Goal: Information Seeking & Learning: Learn about a topic

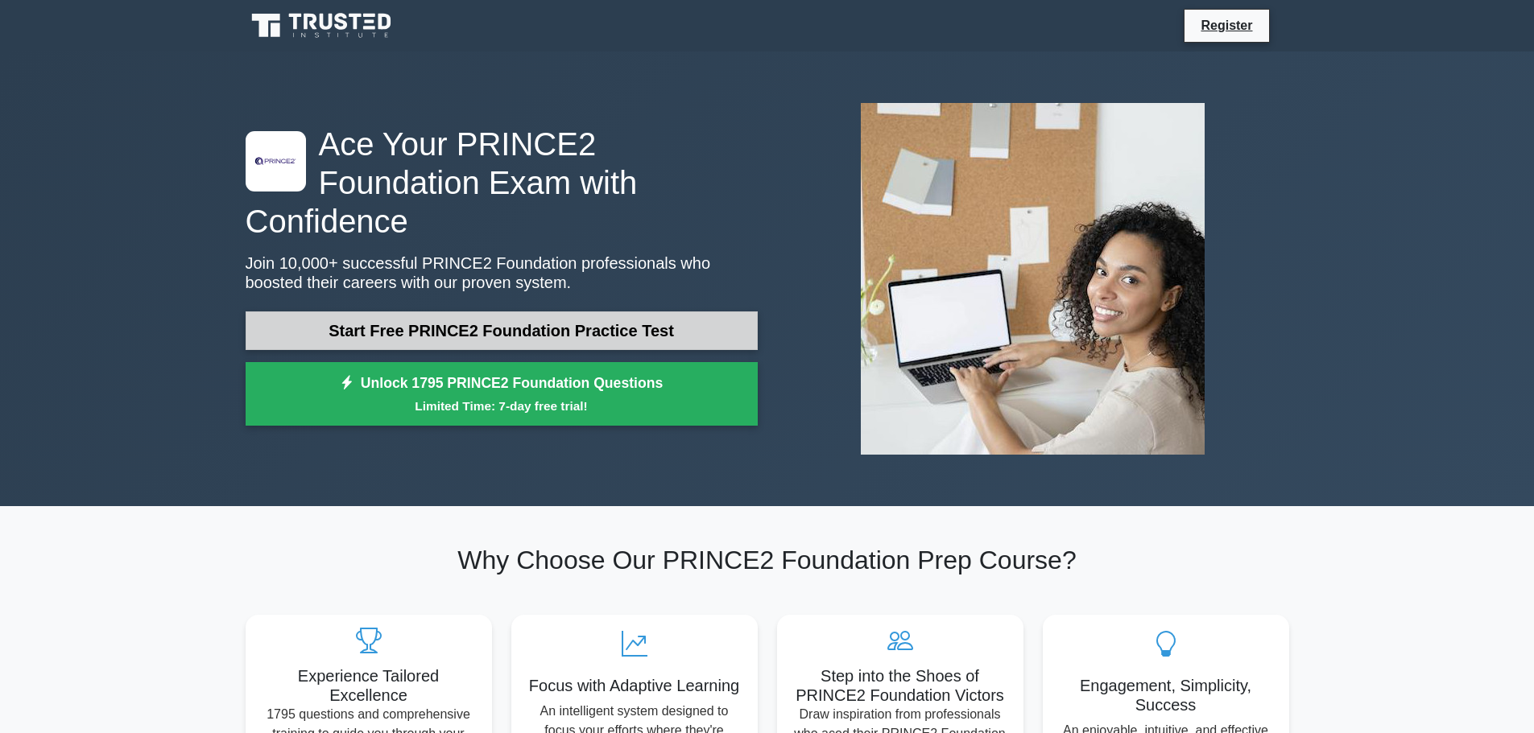
click at [486, 312] on link "Start Free PRINCE2 Foundation Practice Test" at bounding box center [502, 331] width 512 height 39
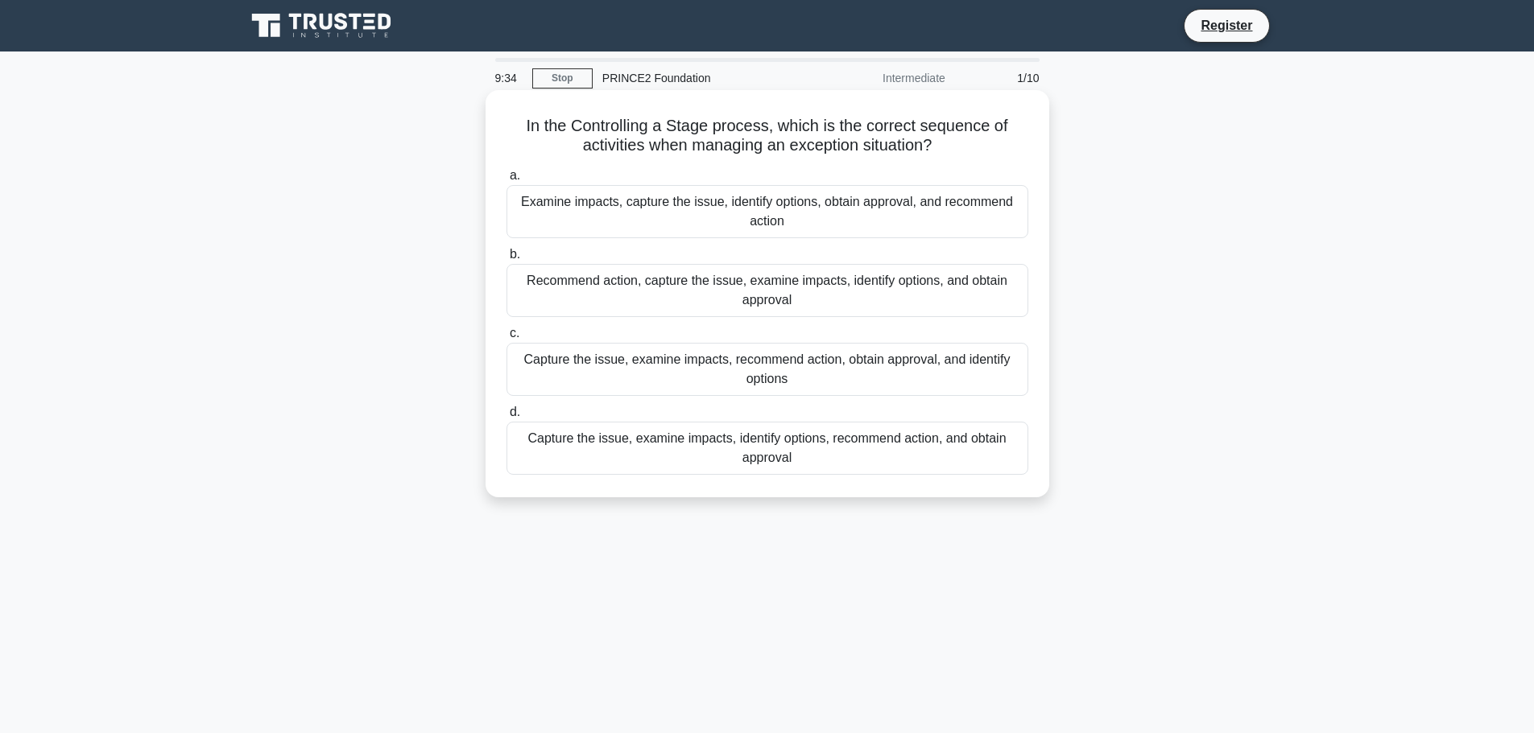
click at [666, 461] on div "Capture the issue, examine impacts, identify options, recommend action, and obt…" at bounding box center [767, 448] width 522 height 53
click at [506, 418] on input "d. Capture the issue, examine impacts, identify options, recommend action, and …" at bounding box center [506, 412] width 0 height 10
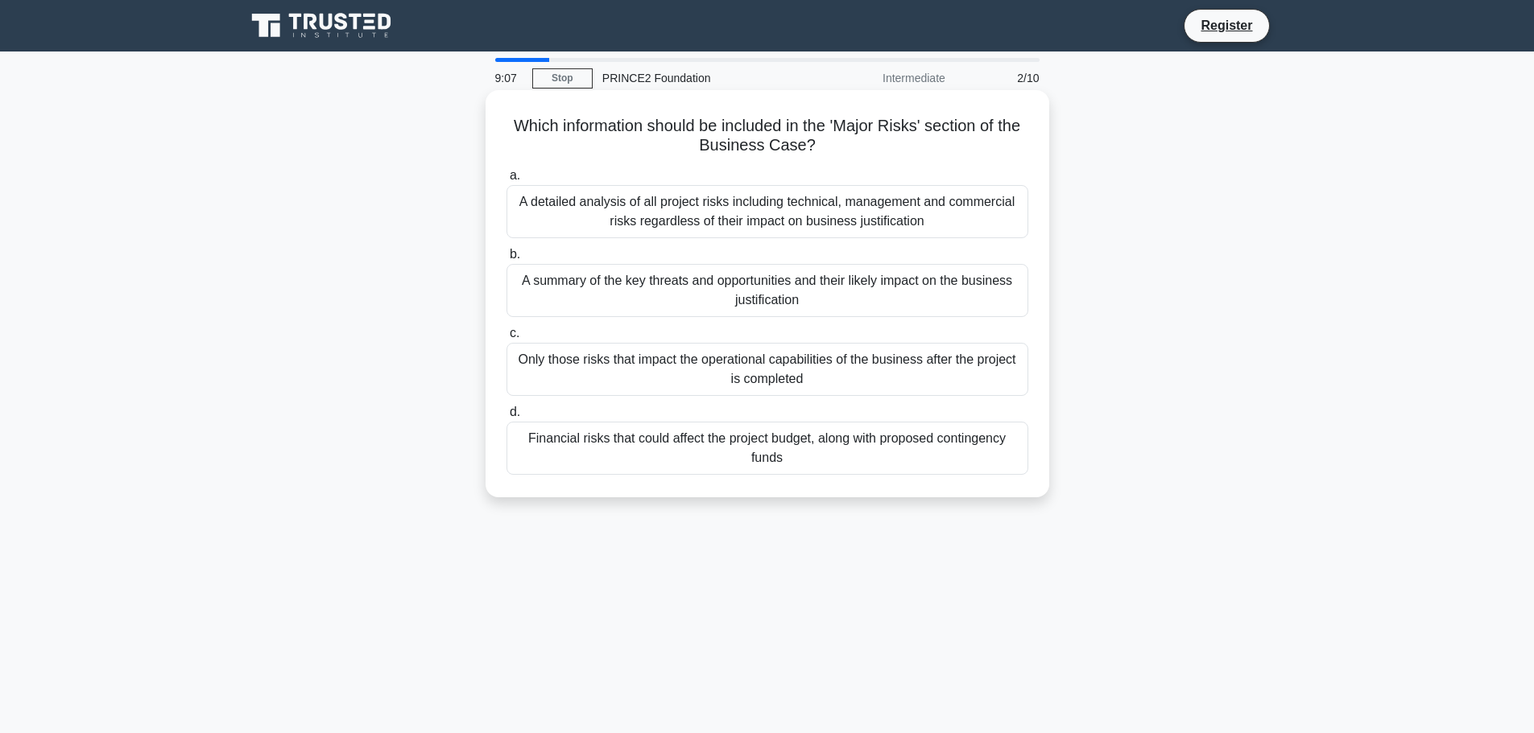
click at [817, 299] on div "A summary of the key threats and opportunities and their likely impact on the b…" at bounding box center [767, 290] width 522 height 53
click at [506, 260] on input "b. A summary of the key threats and opportunities and their likely impact on th…" at bounding box center [506, 255] width 0 height 10
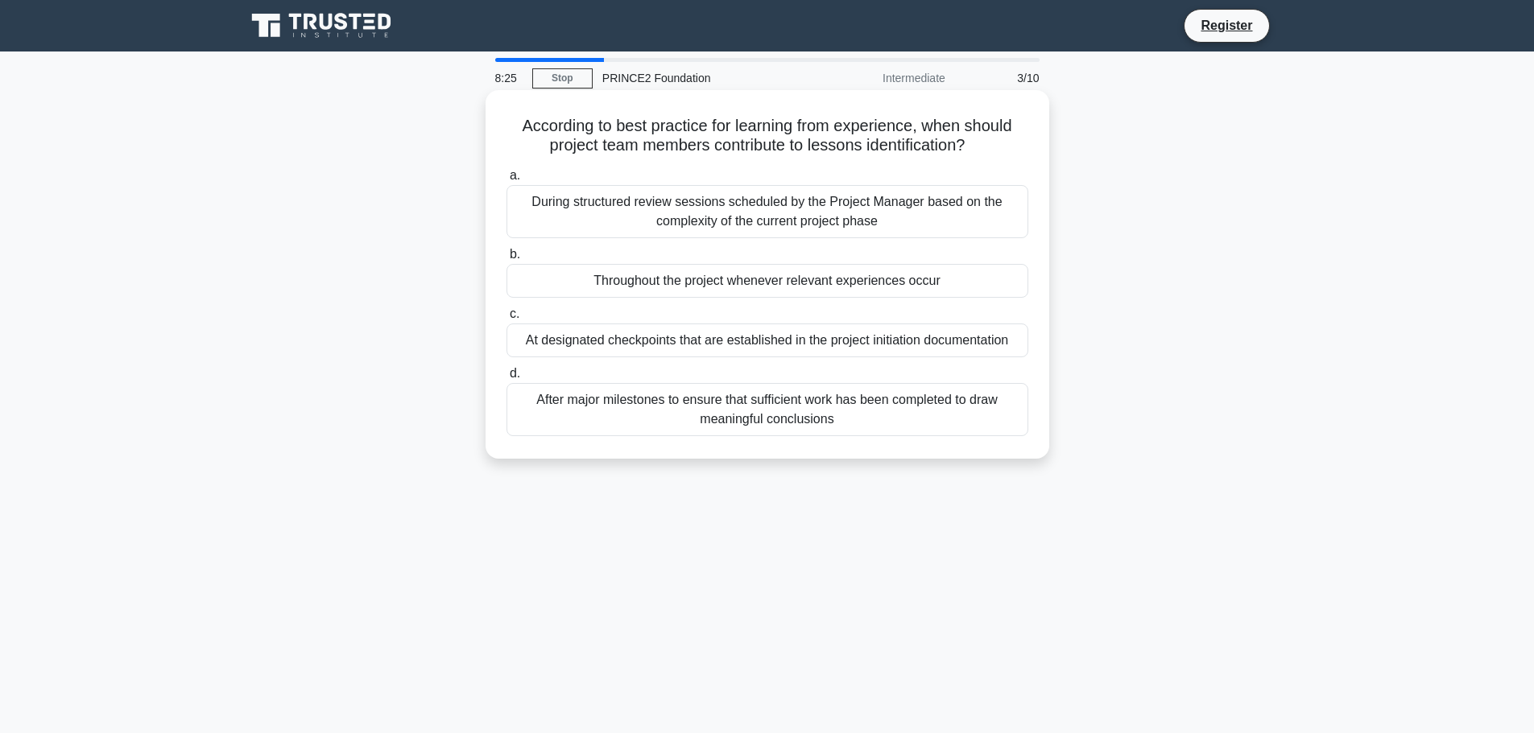
click at [753, 341] on div "At designated checkpoints that are established in the project initiation docume…" at bounding box center [767, 341] width 522 height 34
click at [506, 320] on input "c. At designated checkpoints that are established in the project initiation doc…" at bounding box center [506, 314] width 0 height 10
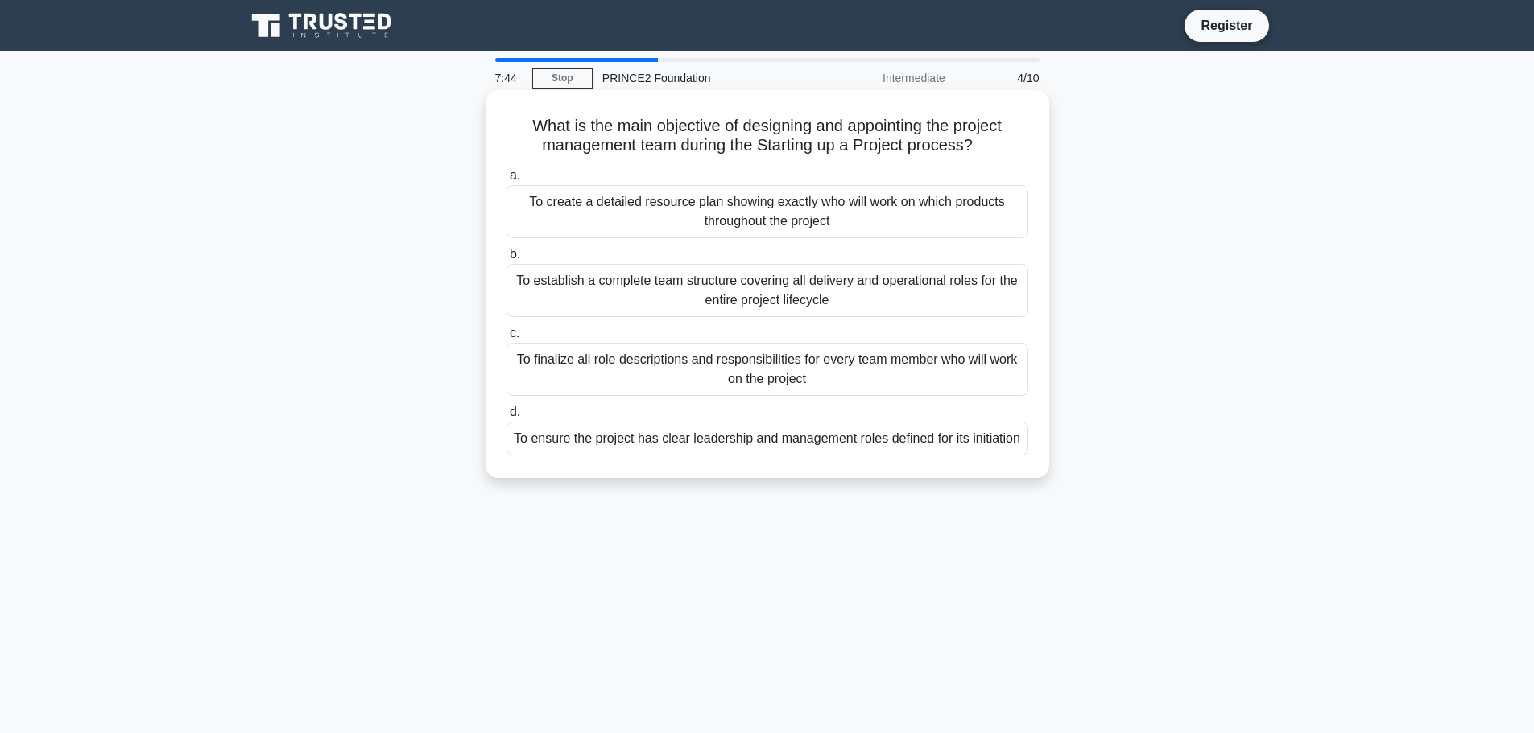
click at [673, 288] on div "To establish a complete team structure covering all delivery and operational ro…" at bounding box center [767, 290] width 522 height 53
click at [506, 260] on input "b. To establish a complete team structure covering all delivery and operational…" at bounding box center [506, 255] width 0 height 10
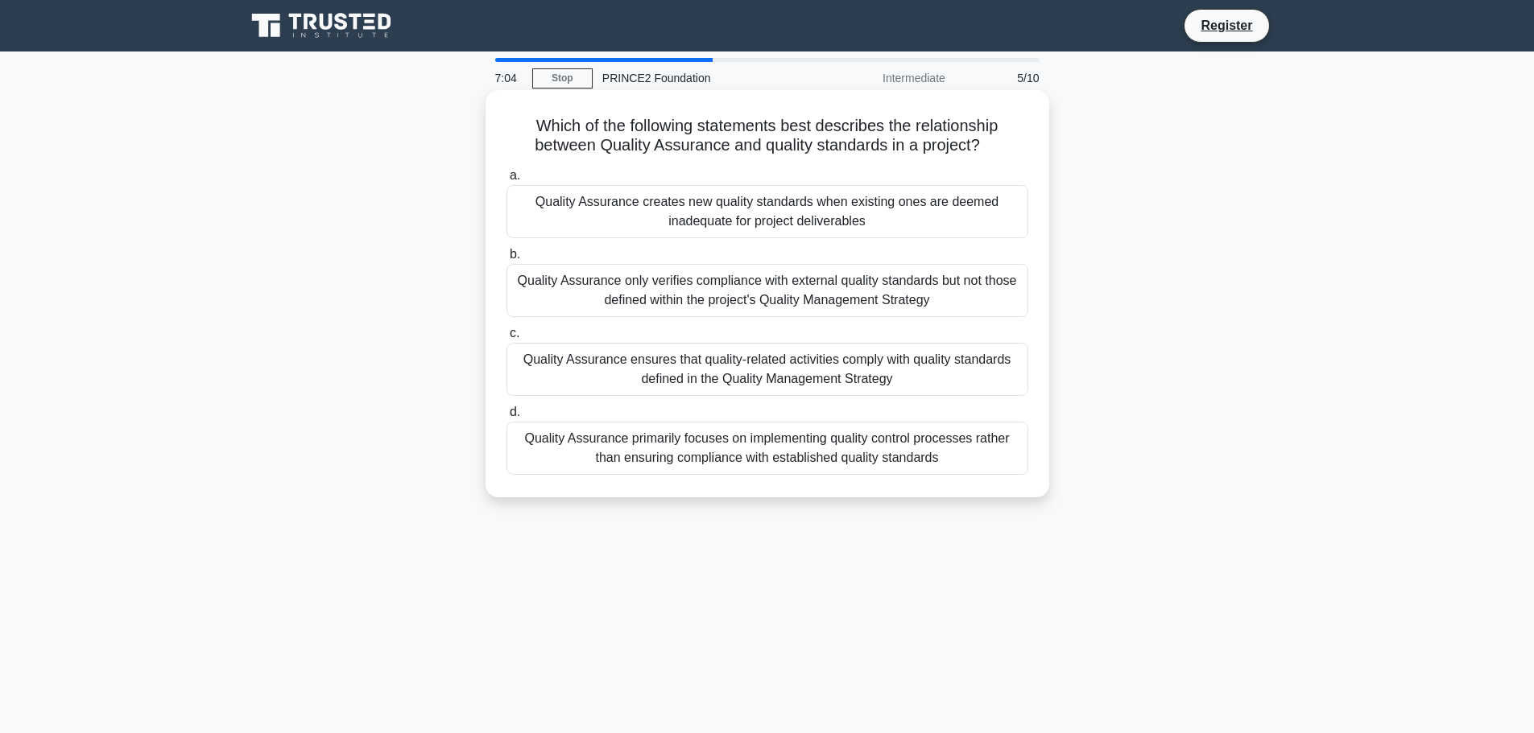
click at [877, 375] on div "Quality Assurance ensures that quality-related activities comply with quality s…" at bounding box center [767, 369] width 522 height 53
click at [506, 339] on input "c. Quality Assurance ensures that quality-related activities comply with qualit…" at bounding box center [506, 333] width 0 height 10
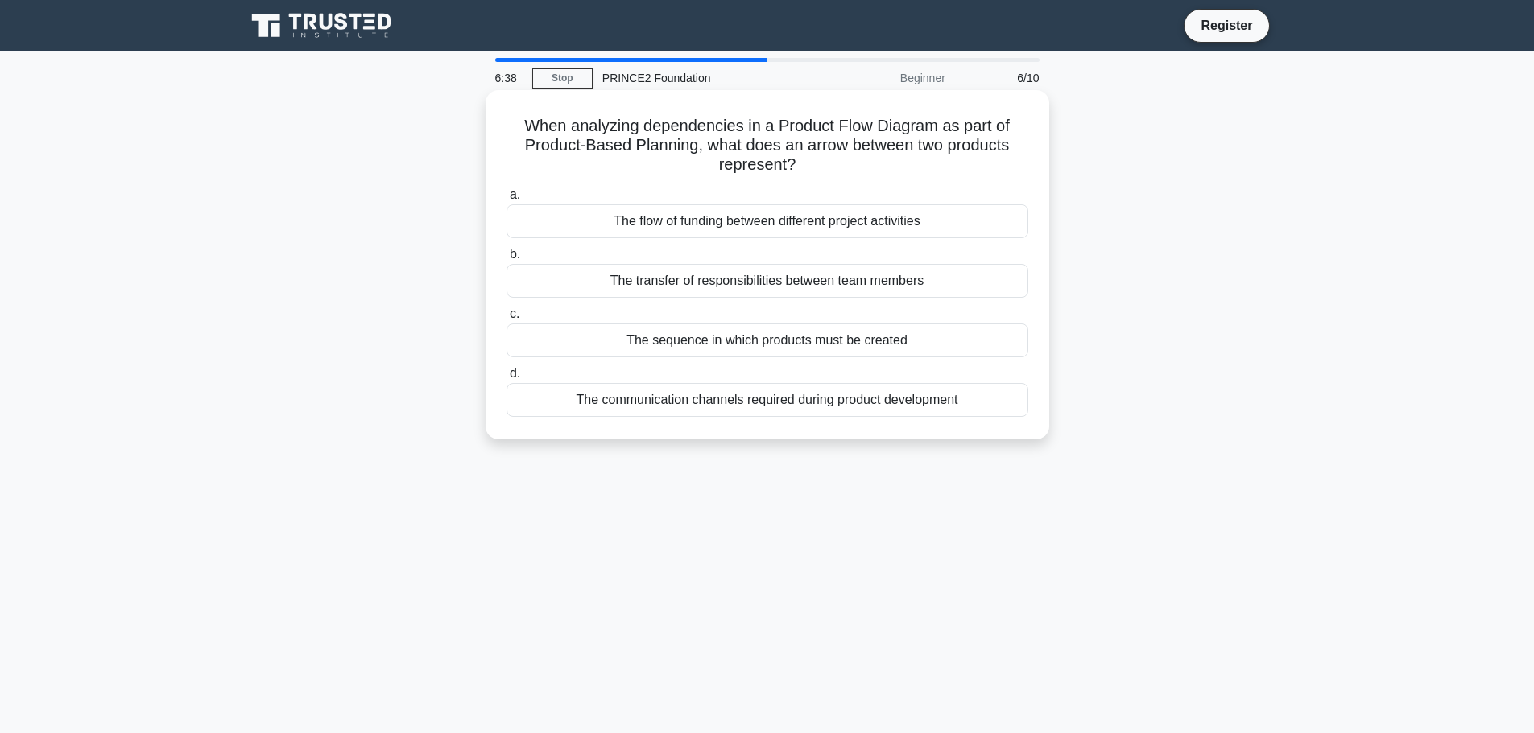
click at [919, 341] on div "The sequence in which products must be created" at bounding box center [767, 341] width 522 height 34
click at [506, 320] on input "c. The sequence in which products must be created" at bounding box center [506, 314] width 0 height 10
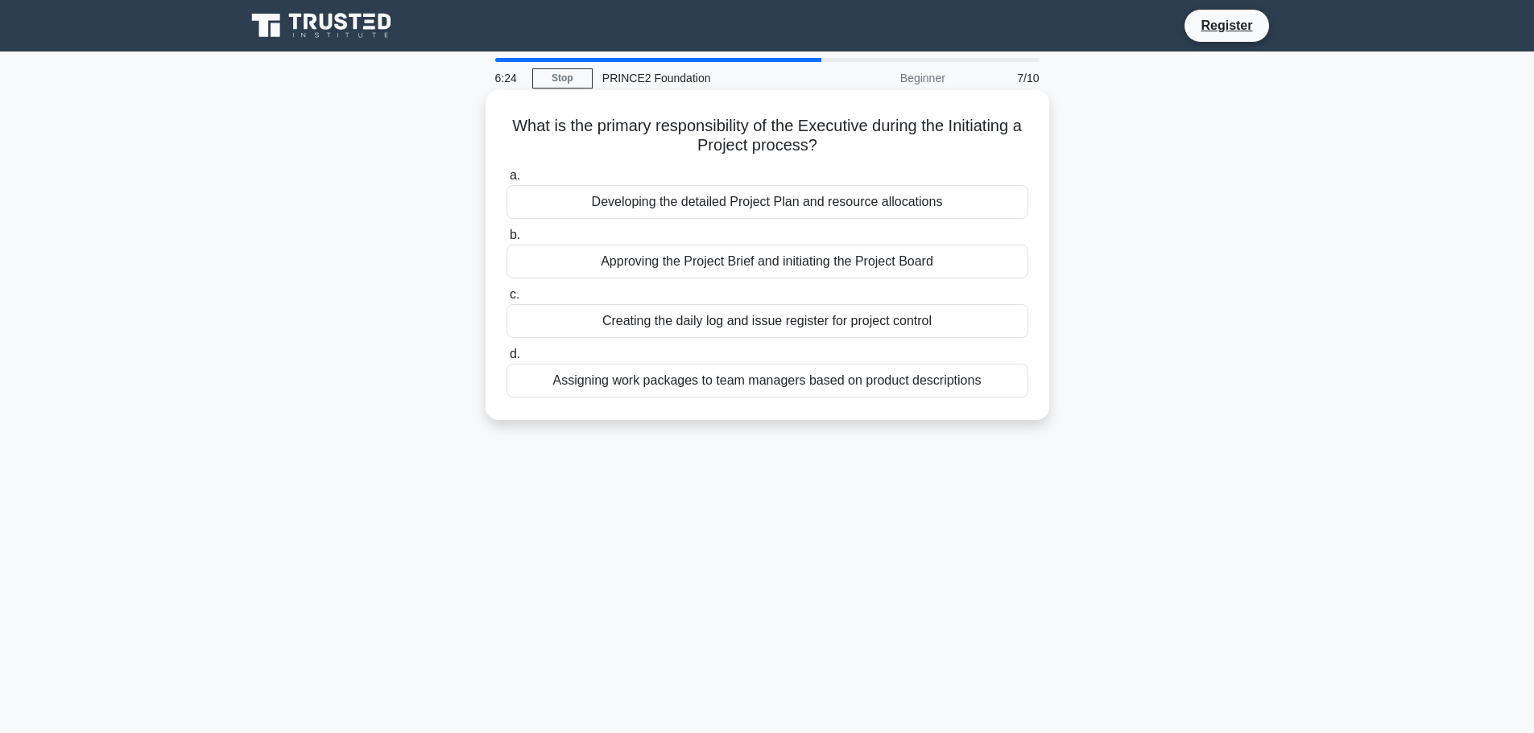
click at [827, 266] on div "Approving the Project Brief and initiating the Project Board" at bounding box center [767, 262] width 522 height 34
click at [506, 241] on input "b. Approving the Project Brief and initiating the Project Board" at bounding box center [506, 235] width 0 height 10
click at [935, 324] on div "To ensure quality meets requirements through clear specifications" at bounding box center [767, 321] width 522 height 34
click at [506, 300] on input "c. To ensure quality meets requirements through clear specifications" at bounding box center [506, 295] width 0 height 10
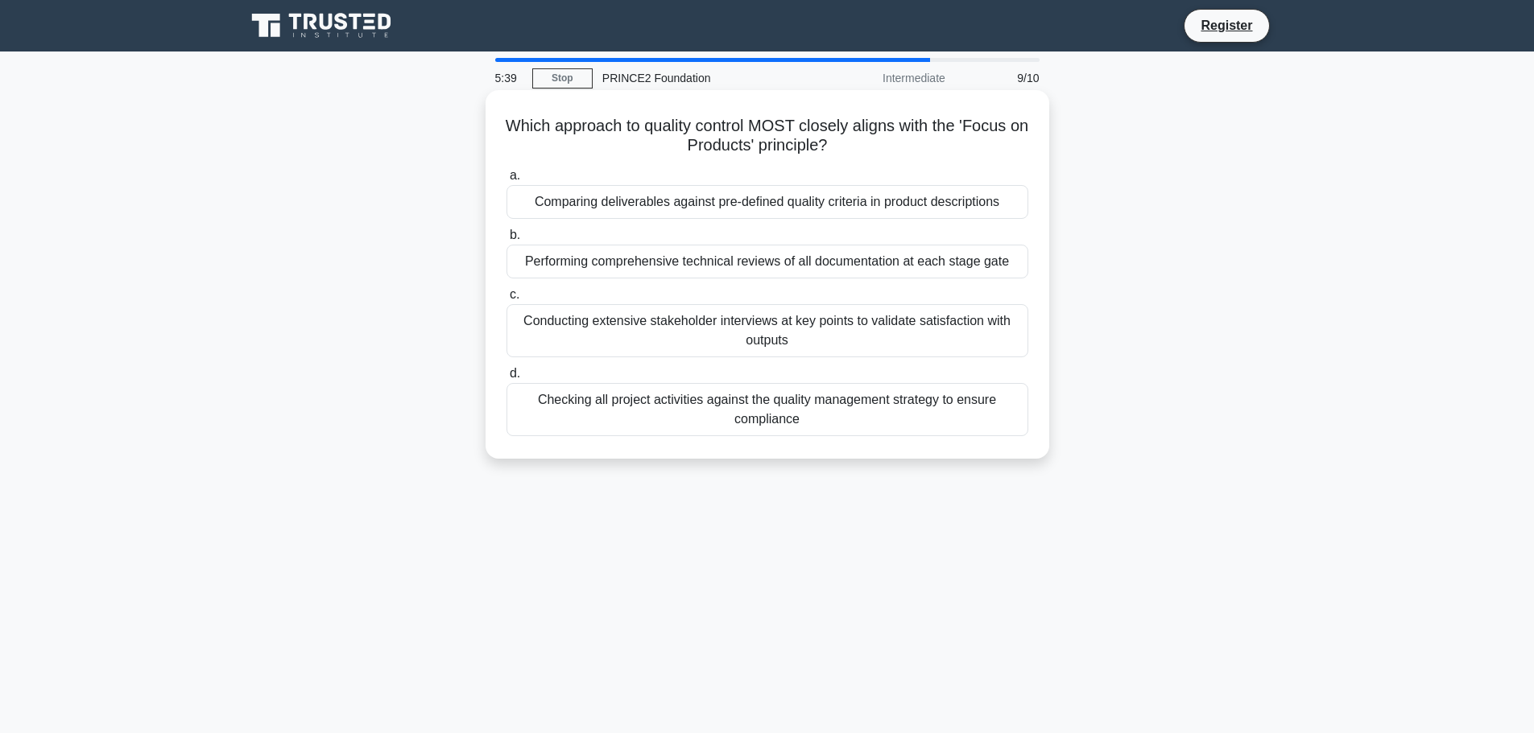
click at [926, 212] on div "Comparing deliverables against pre-defined quality criteria in product descript…" at bounding box center [767, 202] width 522 height 34
click at [506, 181] on input "a. Comparing deliverables against pre-defined quality criteria in product descr…" at bounding box center [506, 176] width 0 height 10
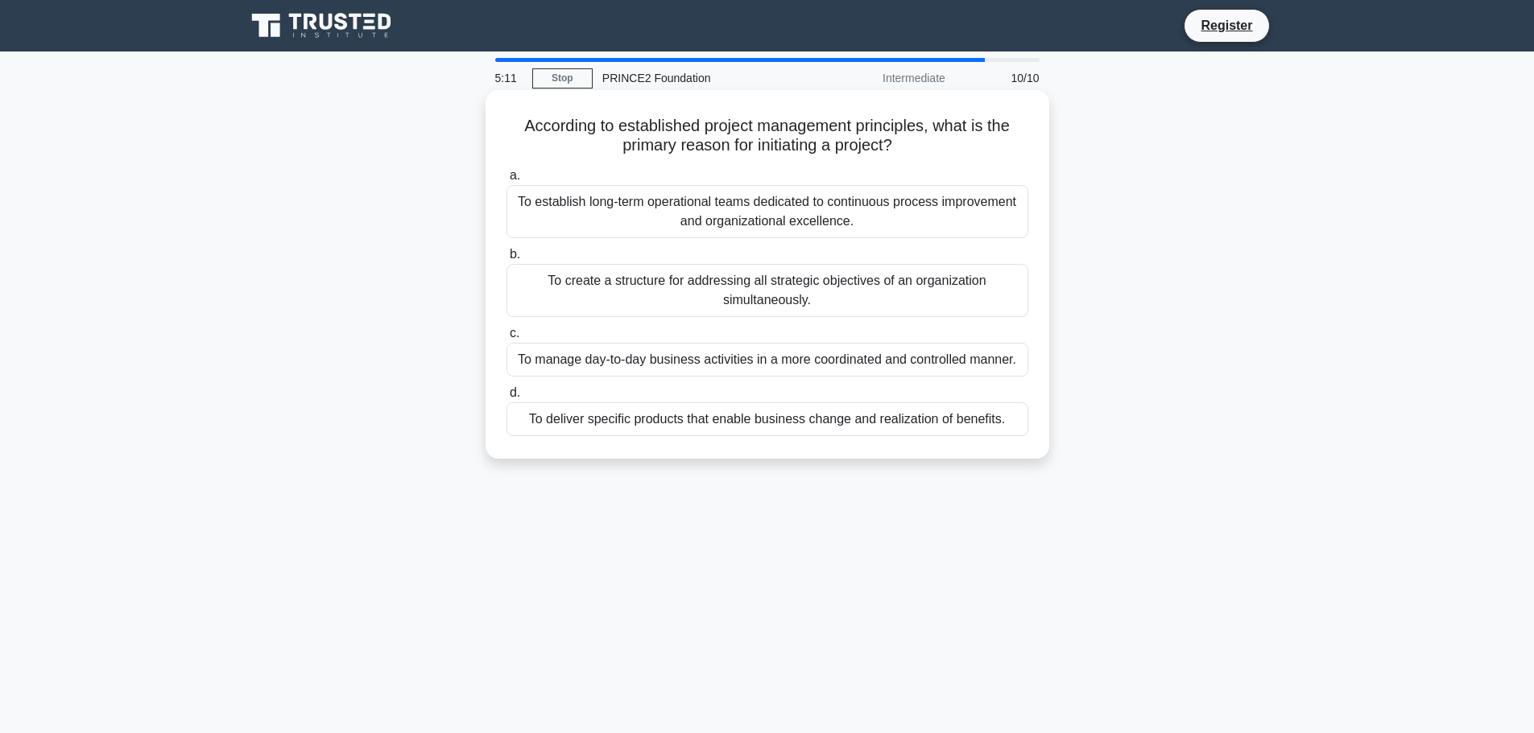
click at [981, 420] on div "To deliver specific products that enable business change and realization of ben…" at bounding box center [767, 420] width 522 height 34
click at [506, 398] on input "d. To deliver specific products that enable business change and realization of …" at bounding box center [506, 393] width 0 height 10
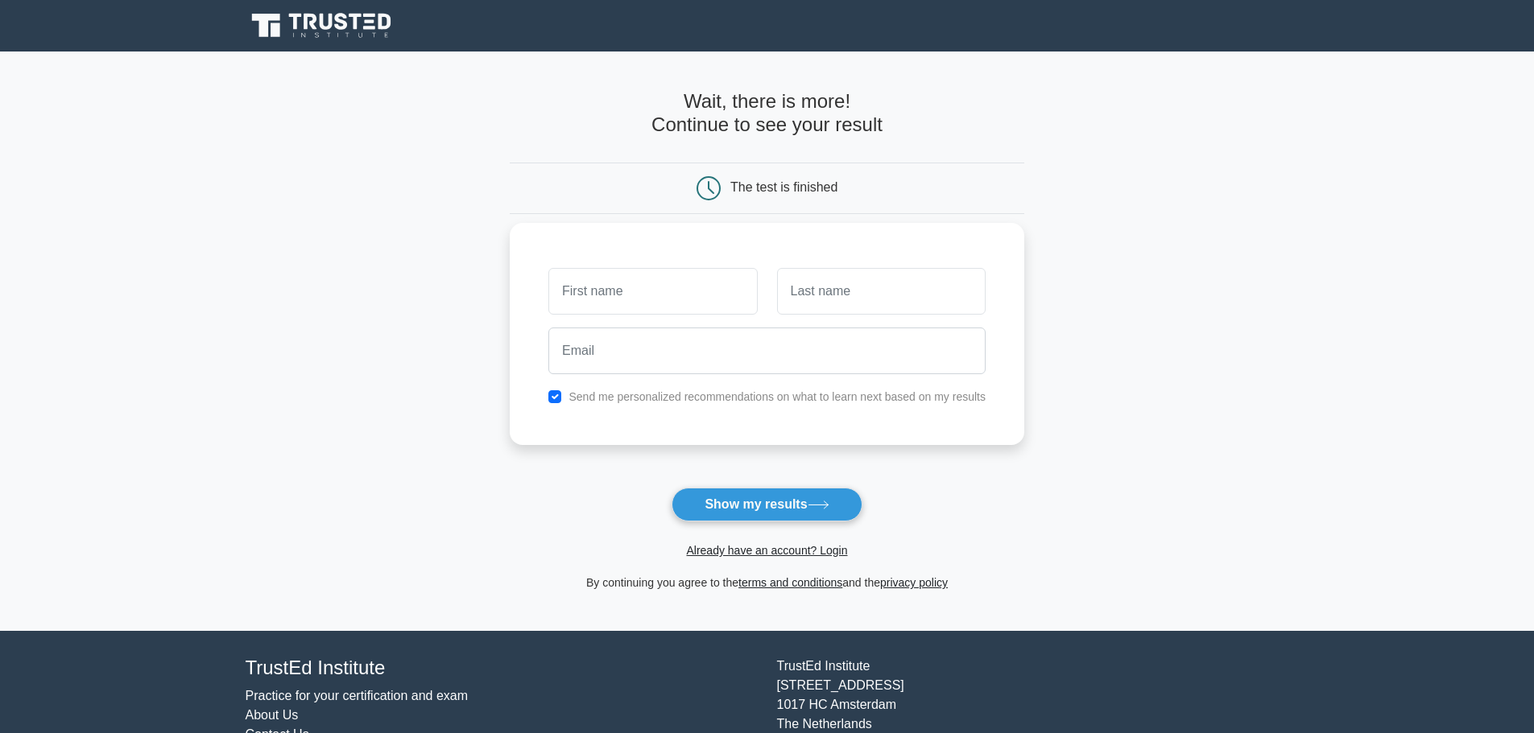
click at [709, 289] on input "text" at bounding box center [652, 291] width 208 height 47
type input "Marin"
click at [827, 290] on input "text" at bounding box center [881, 291] width 208 height 47
type input "Reljic"
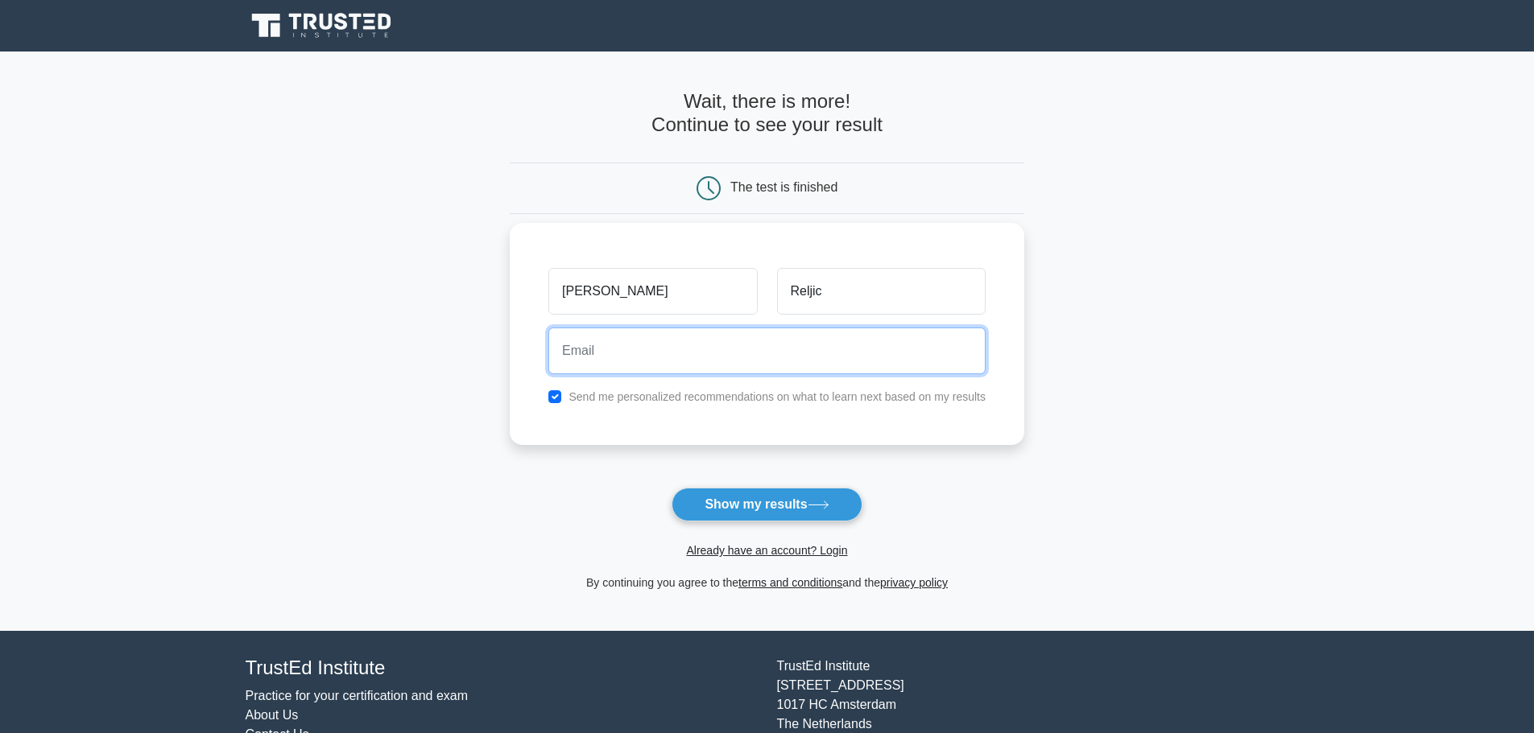
click at [753, 355] on input "email" at bounding box center [766, 351] width 437 height 47
type input "reljicmarin@gmail.com"
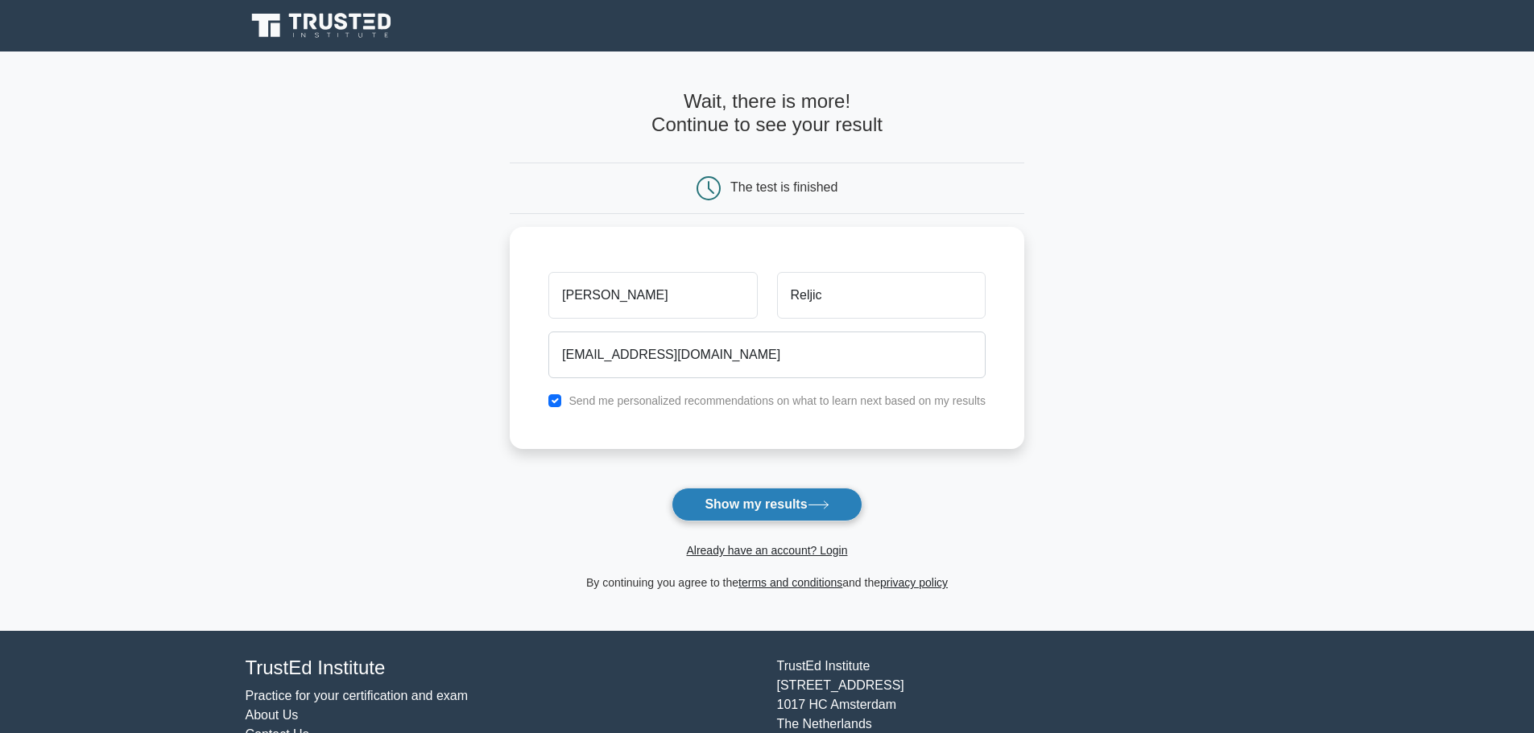
click at [763, 506] on button "Show my results" at bounding box center [766, 505] width 190 height 34
